Goal: Find specific page/section: Find specific page/section

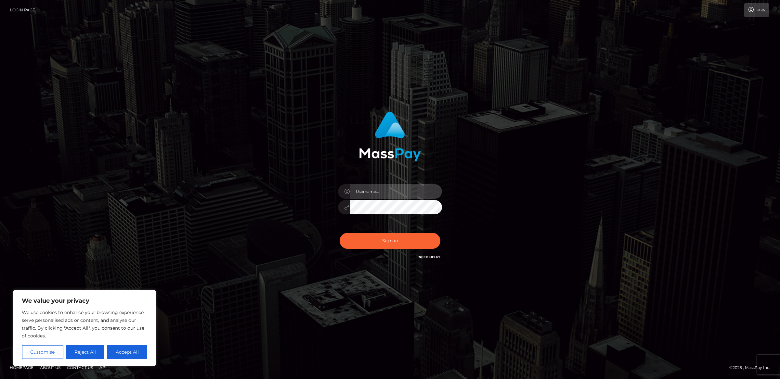
click at [389, 194] on input "text" at bounding box center [396, 191] width 92 height 15
type input "alexism"
click at [340, 233] on button "Sign in" at bounding box center [390, 241] width 101 height 16
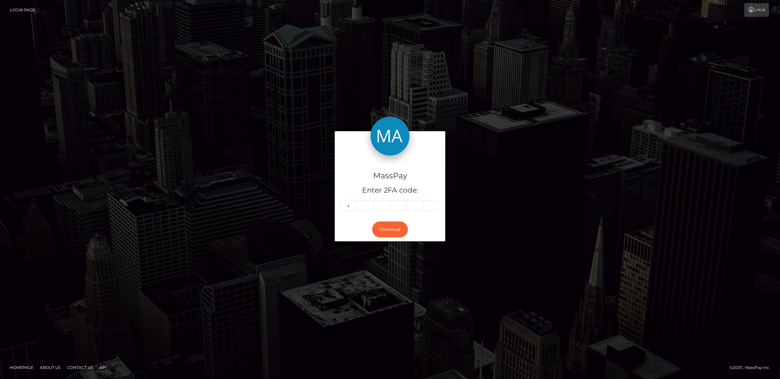
type input "4"
type input "8"
type input "9"
type input "2"
type input "6"
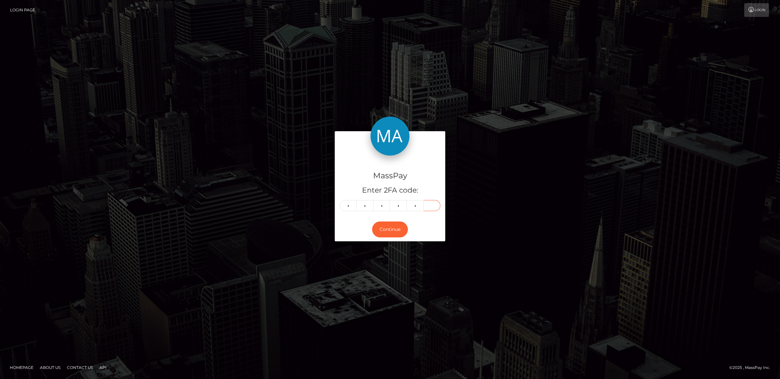
type input "7"
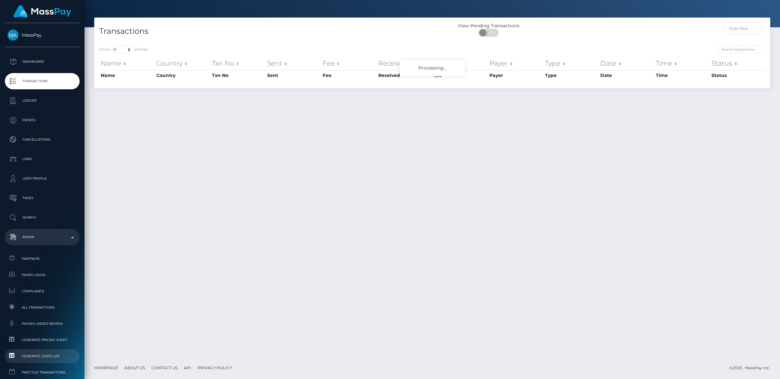
scroll to position [34, 0]
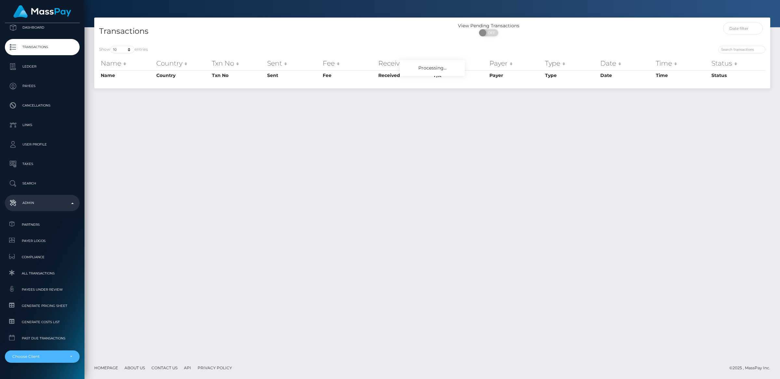
click at [36, 352] on div "Choose Client" at bounding box center [42, 357] width 75 height 12
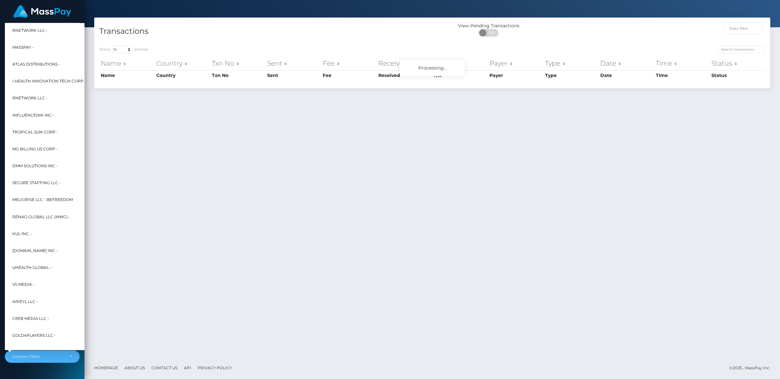
scroll to position [0, 0]
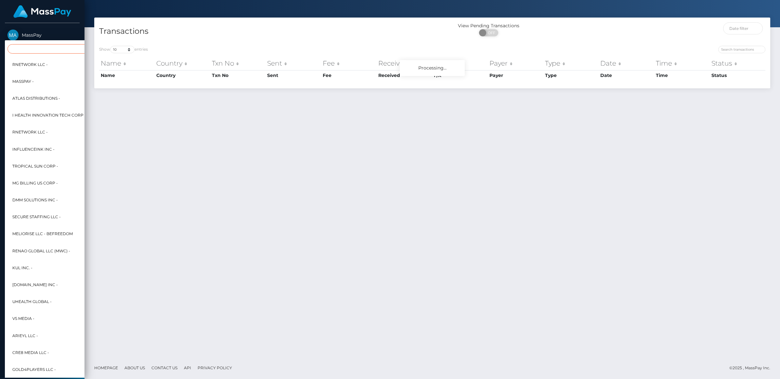
click at [39, 46] on input "Search" at bounding box center [78, 48] width 143 height 9
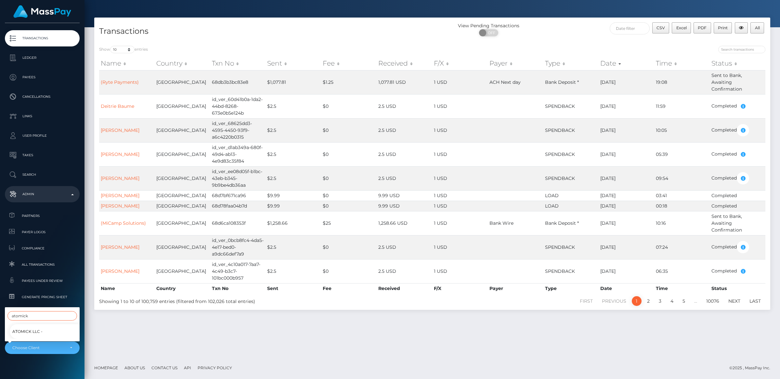
scroll to position [51, 0]
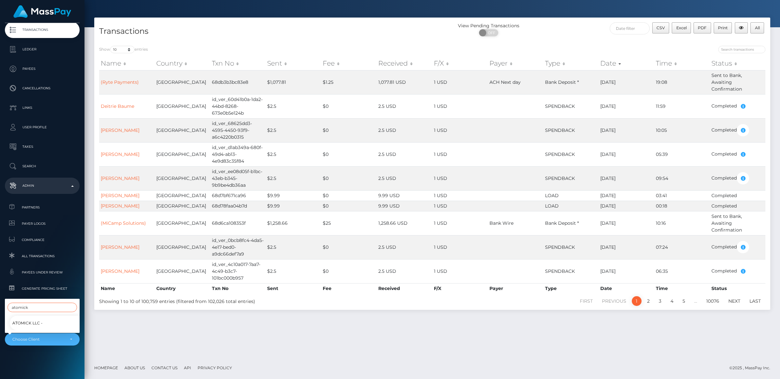
type input "atomick"
click at [24, 324] on span "Atomick LLC -" at bounding box center [27, 323] width 30 height 8
select select "118"
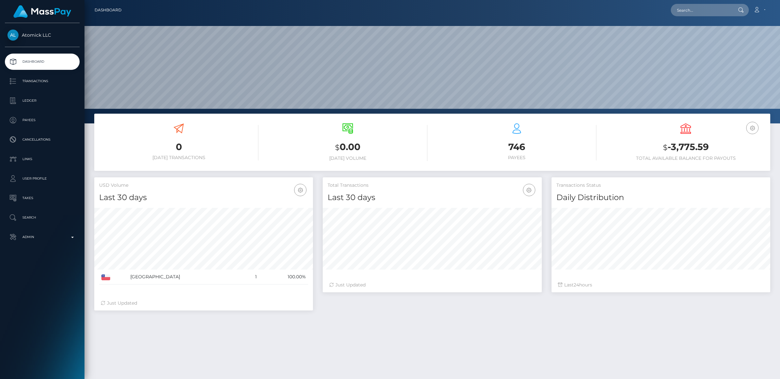
scroll to position [115, 218]
click at [46, 79] on p "Transactions" at bounding box center [42, 81] width 70 height 10
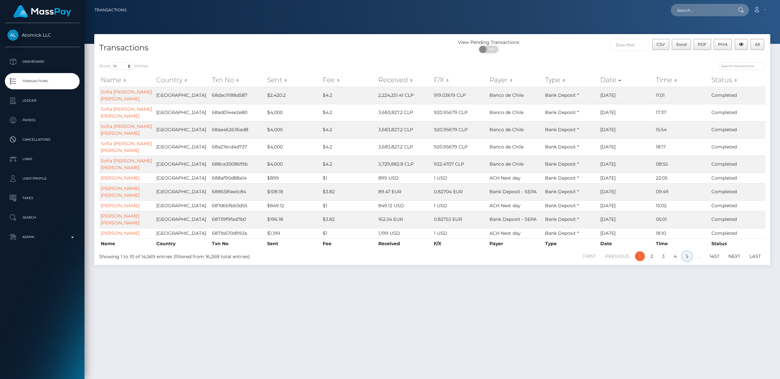
click at [689, 261] on link "5" at bounding box center [687, 257] width 10 height 10
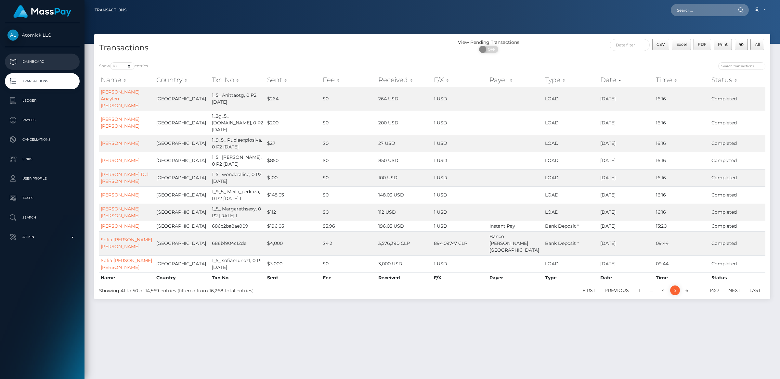
click at [39, 61] on p "Dashboard" at bounding box center [42, 62] width 70 height 10
